Goal: Complete application form: Complete application form

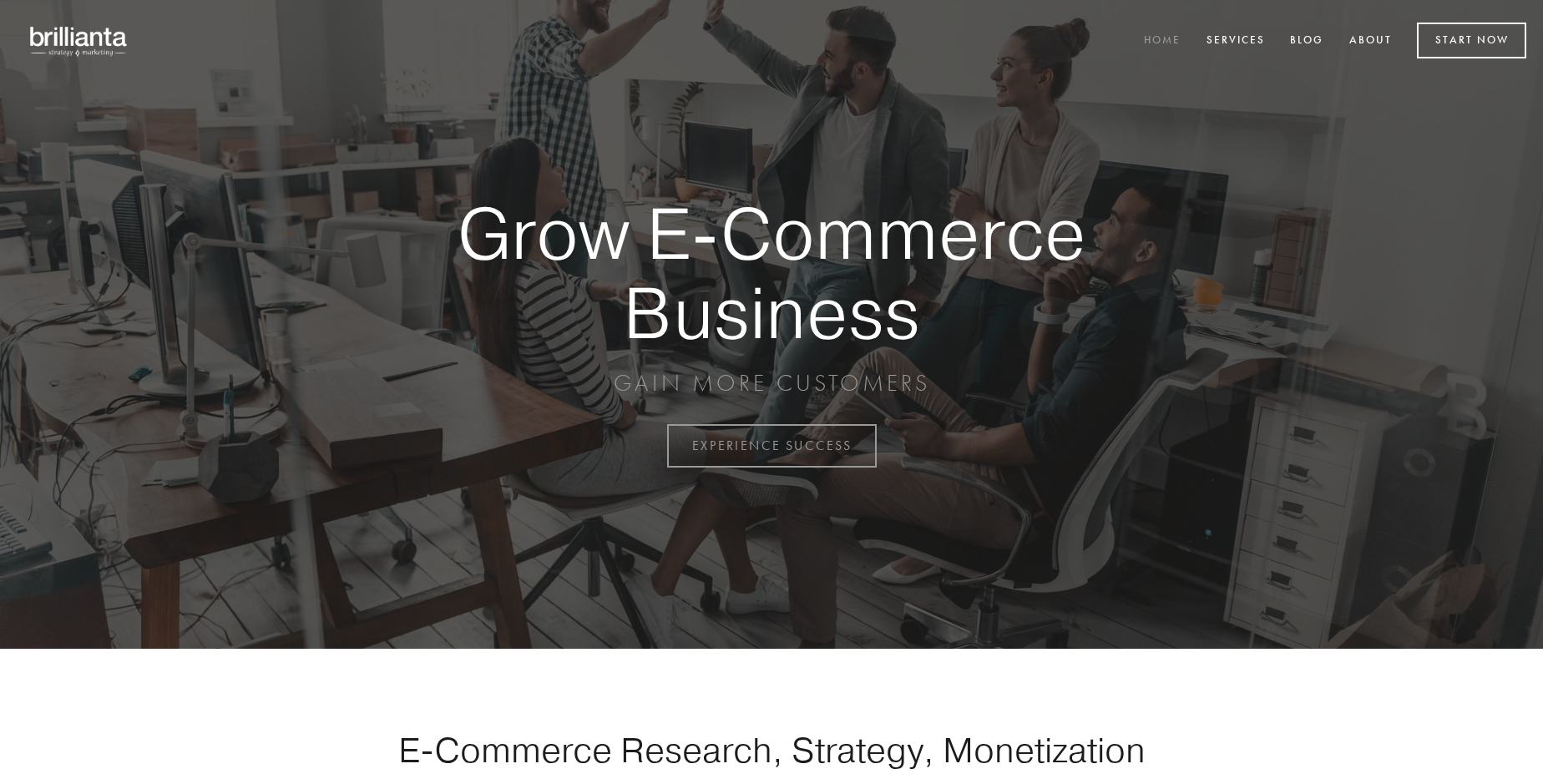
scroll to position [4376, 0]
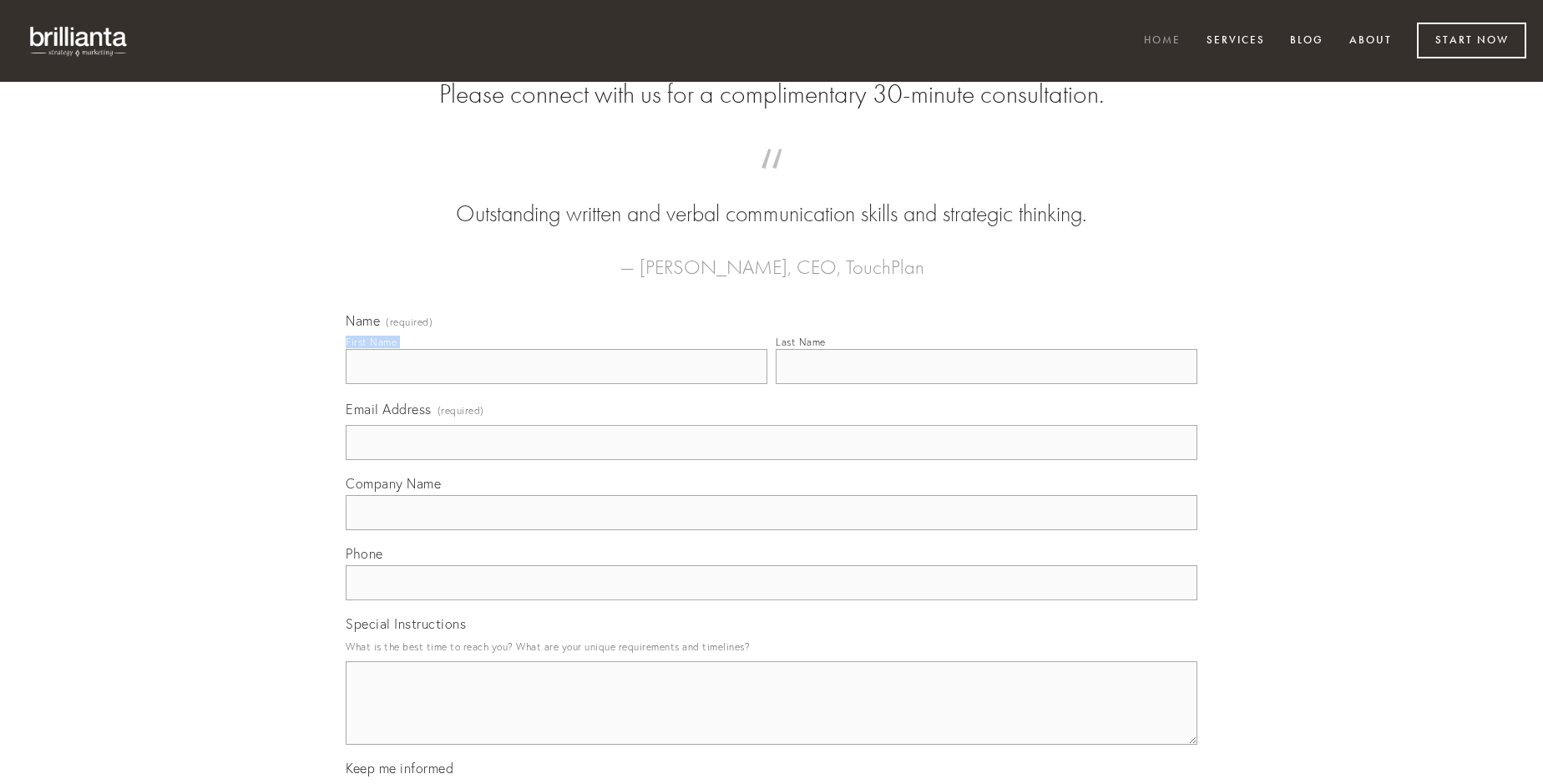
type input "[PERSON_NAME]"
click at [986, 384] on input "Last Name" at bounding box center [986, 366] width 421 height 35
type input "[PERSON_NAME]"
click at [771, 460] on input "Email Address (required)" at bounding box center [772, 443] width 852 height 35
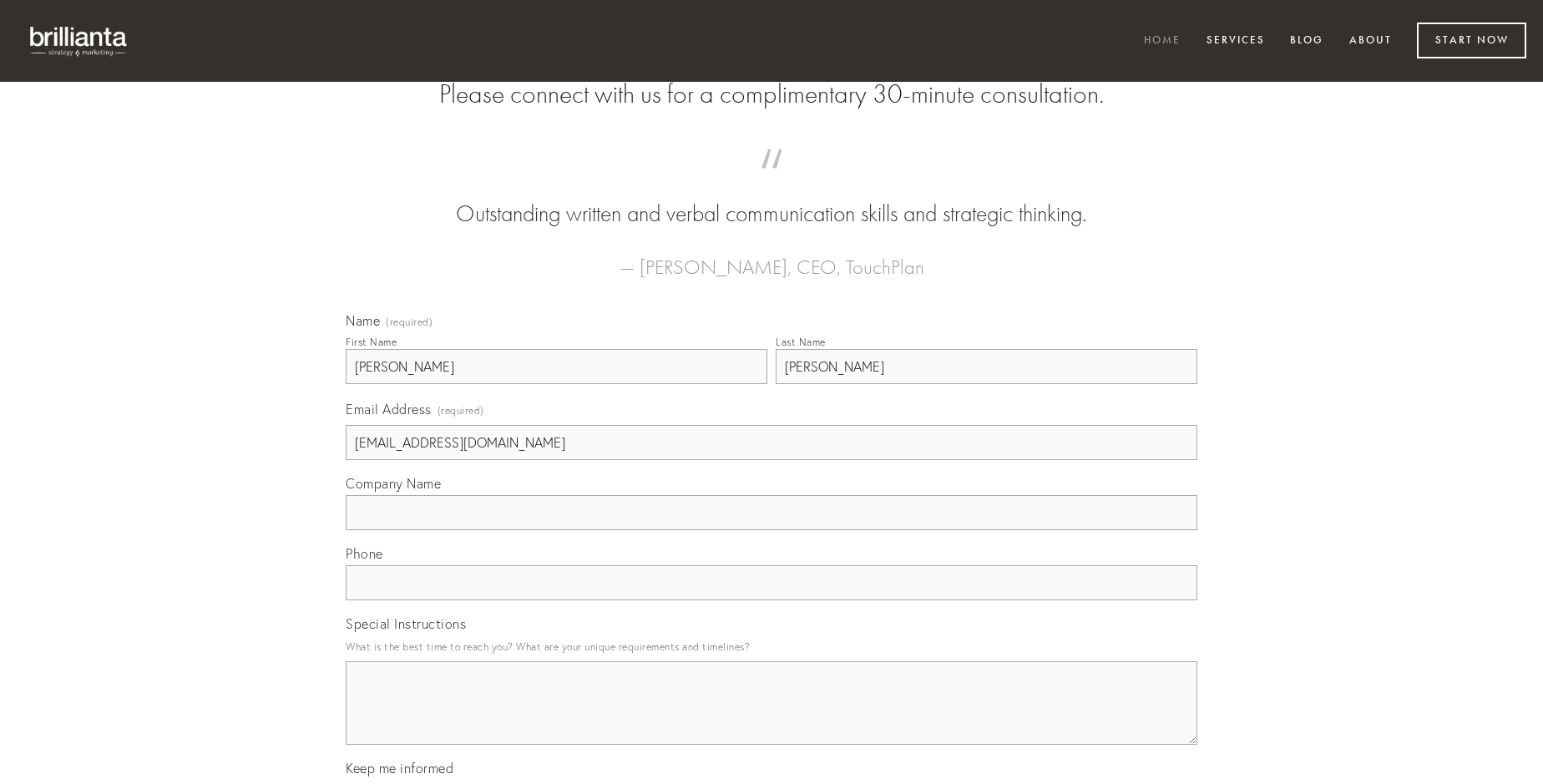
type input "[EMAIL_ADDRESS][DOMAIN_NAME]"
click at [771, 530] on input "Company Name" at bounding box center [772, 513] width 852 height 35
type input "verbum"
click at [771, 600] on input "text" at bounding box center [772, 583] width 852 height 35
click at [771, 718] on textarea "Special Instructions" at bounding box center [772, 703] width 852 height 84
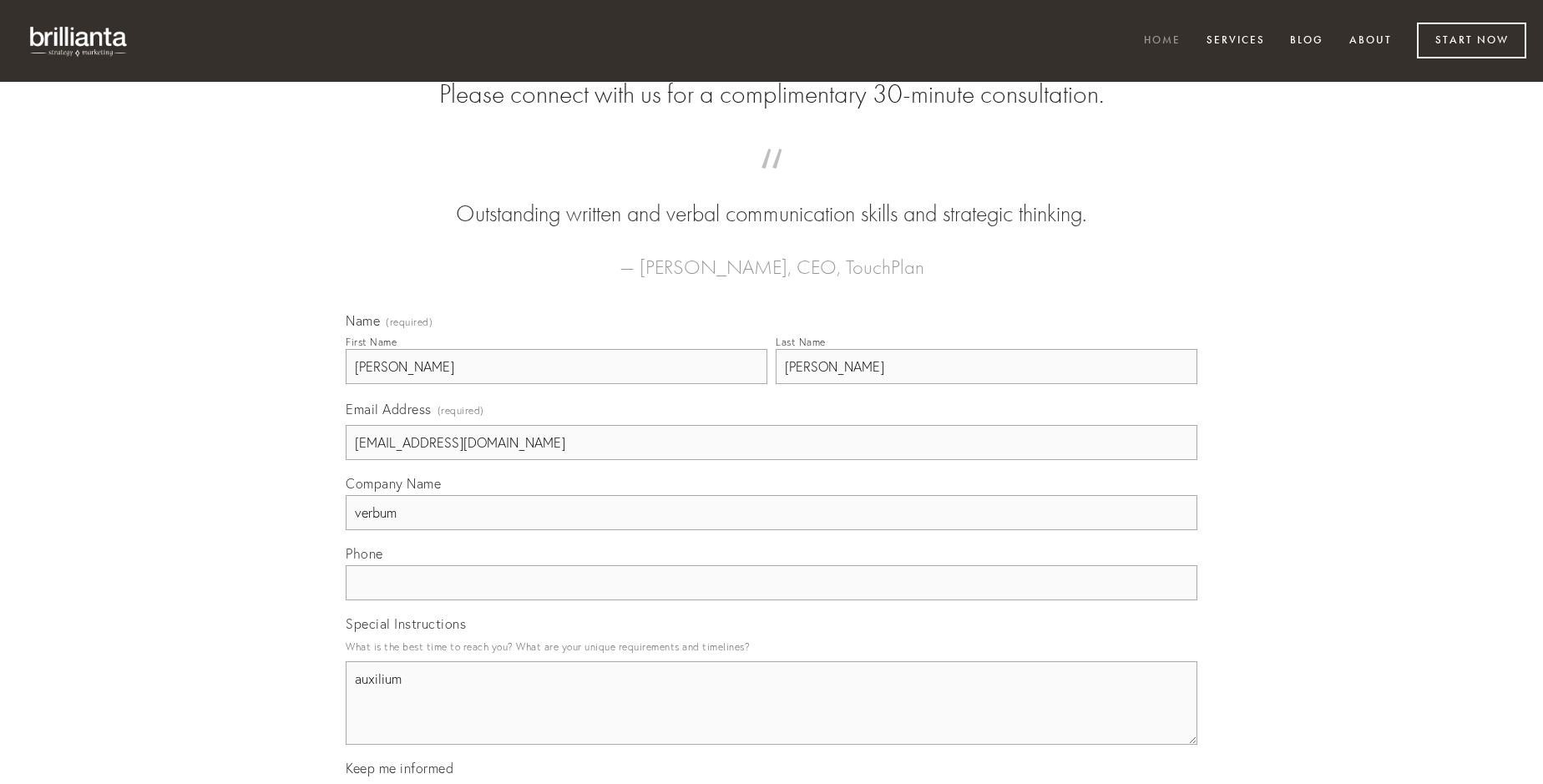
type textarea "auxilium"
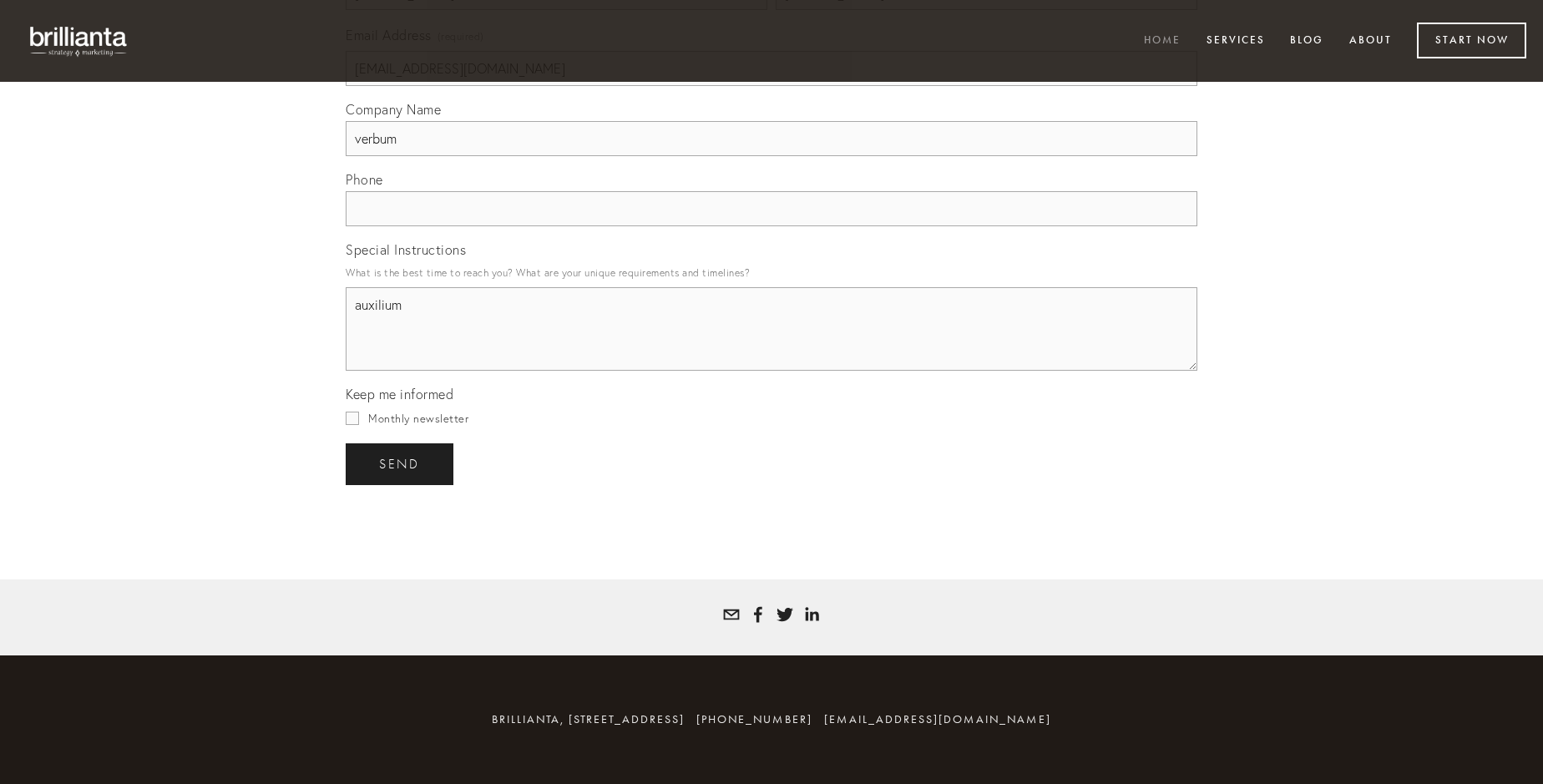
click at [401, 463] on span "send" at bounding box center [400, 464] width 41 height 15
